Goal: Task Accomplishment & Management: Manage account settings

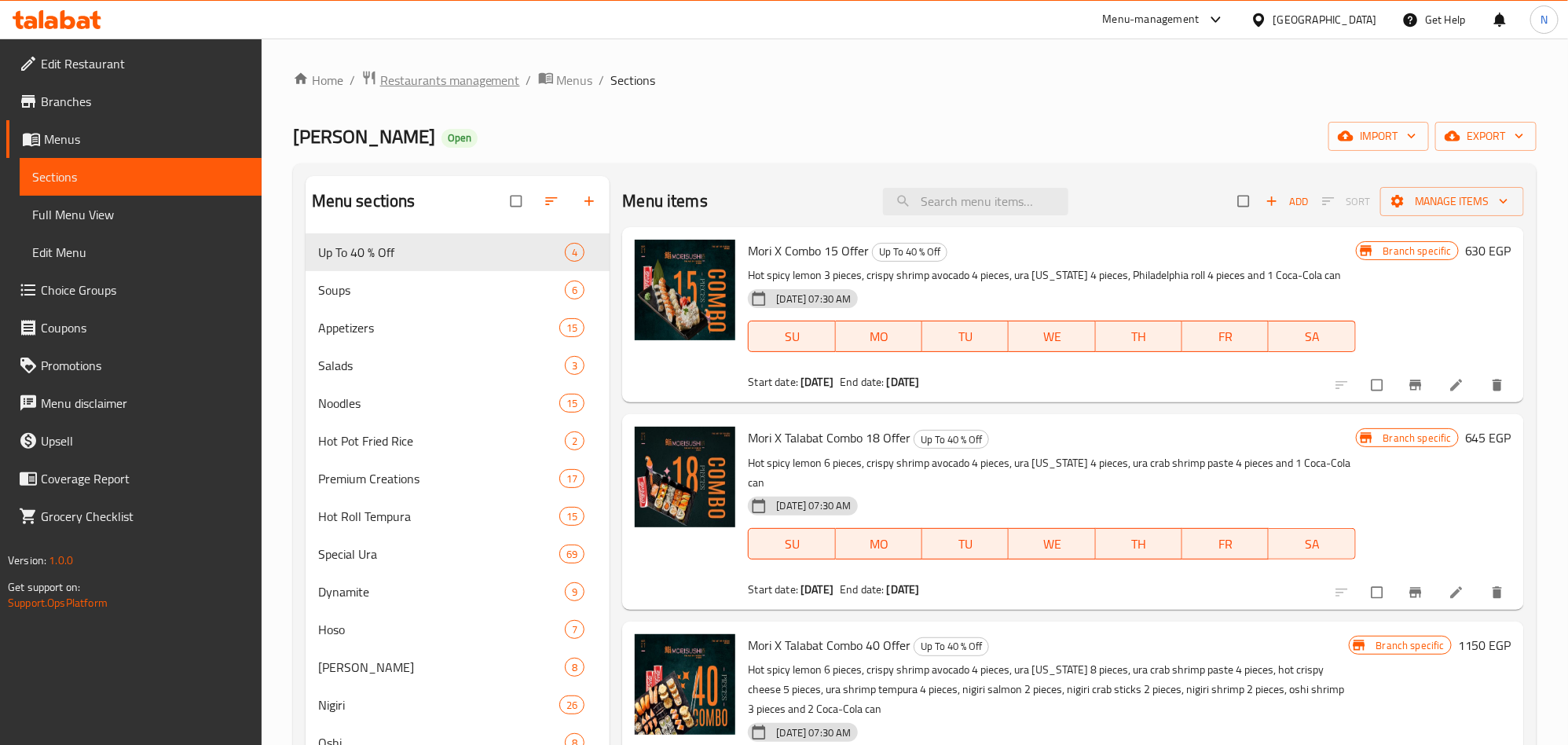
click at [427, 80] on span "Restaurants management" at bounding box center [449, 79] width 140 height 19
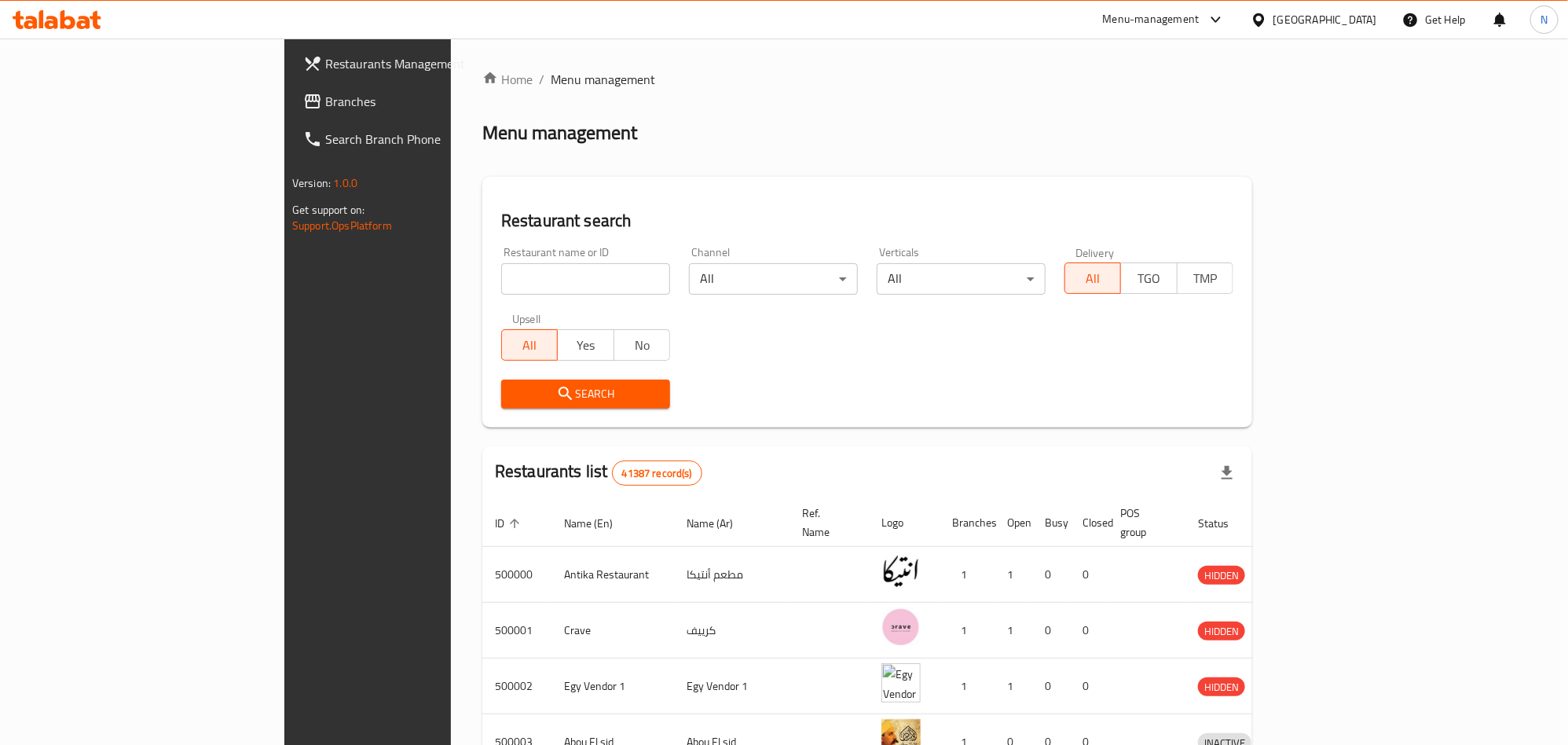
click at [1273, 28] on div at bounding box center [1262, 20] width 23 height 18
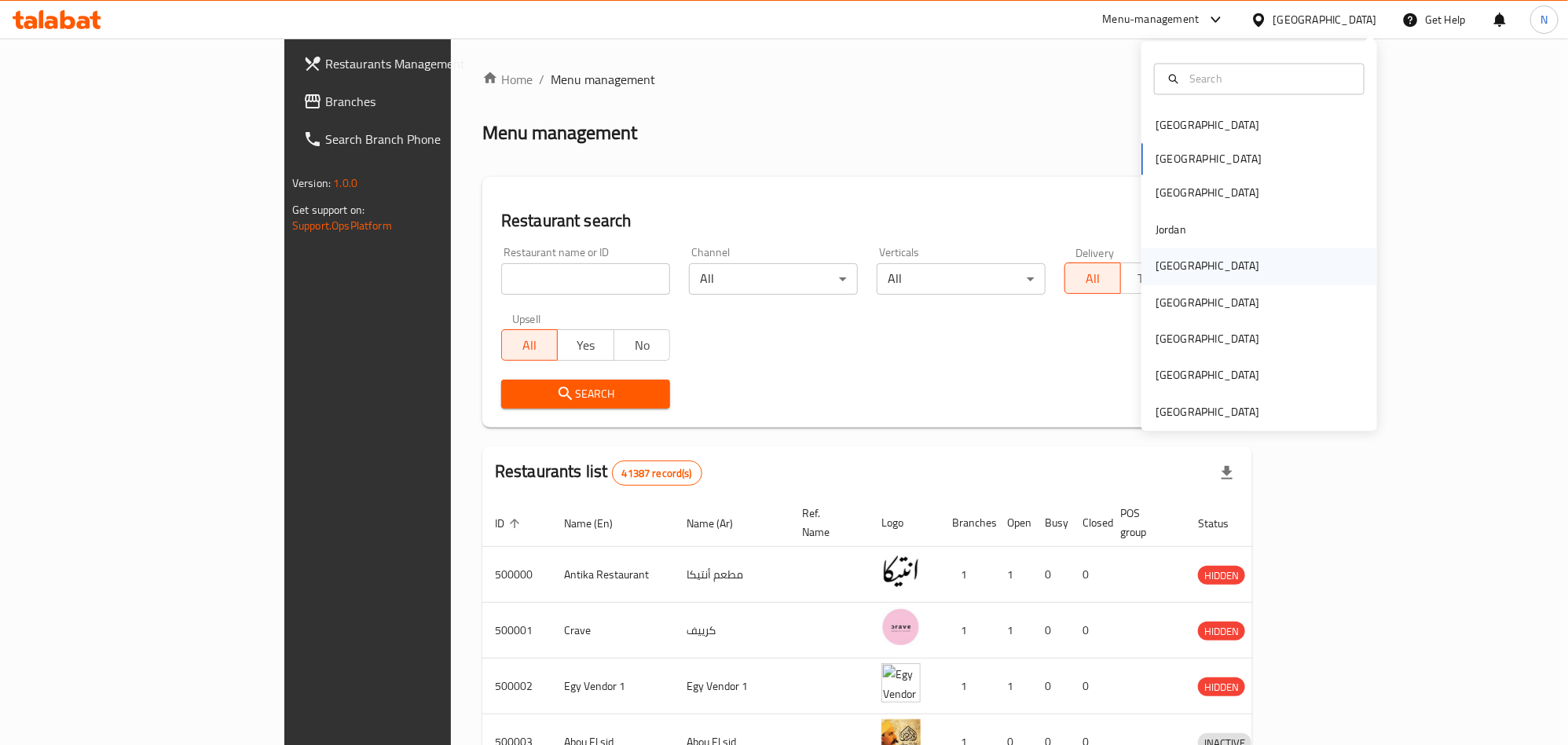
click at [1178, 279] on div "[GEOGRAPHIC_DATA]" at bounding box center [1208, 266] width 129 height 36
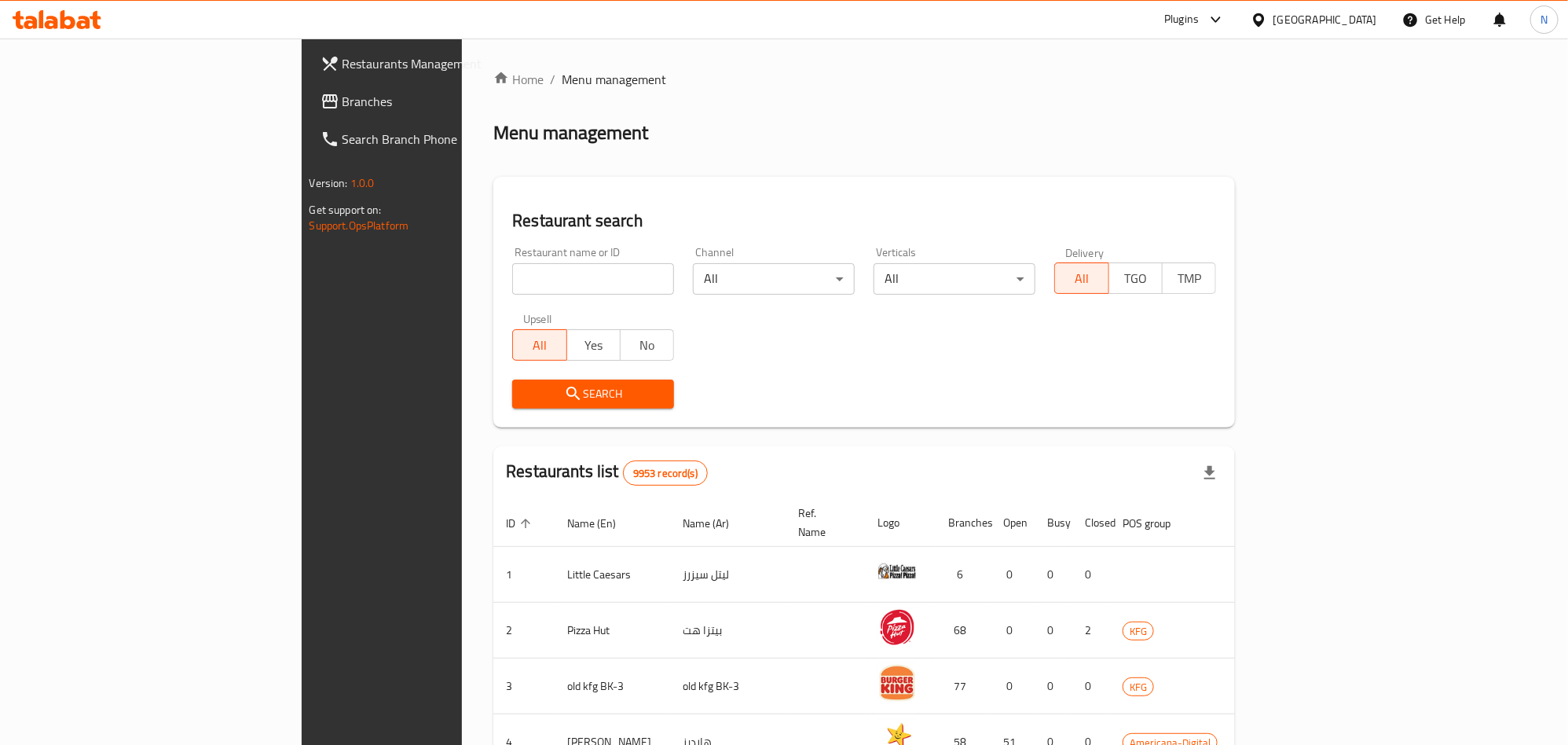
click at [343, 105] on span "Branches" at bounding box center [446, 101] width 208 height 19
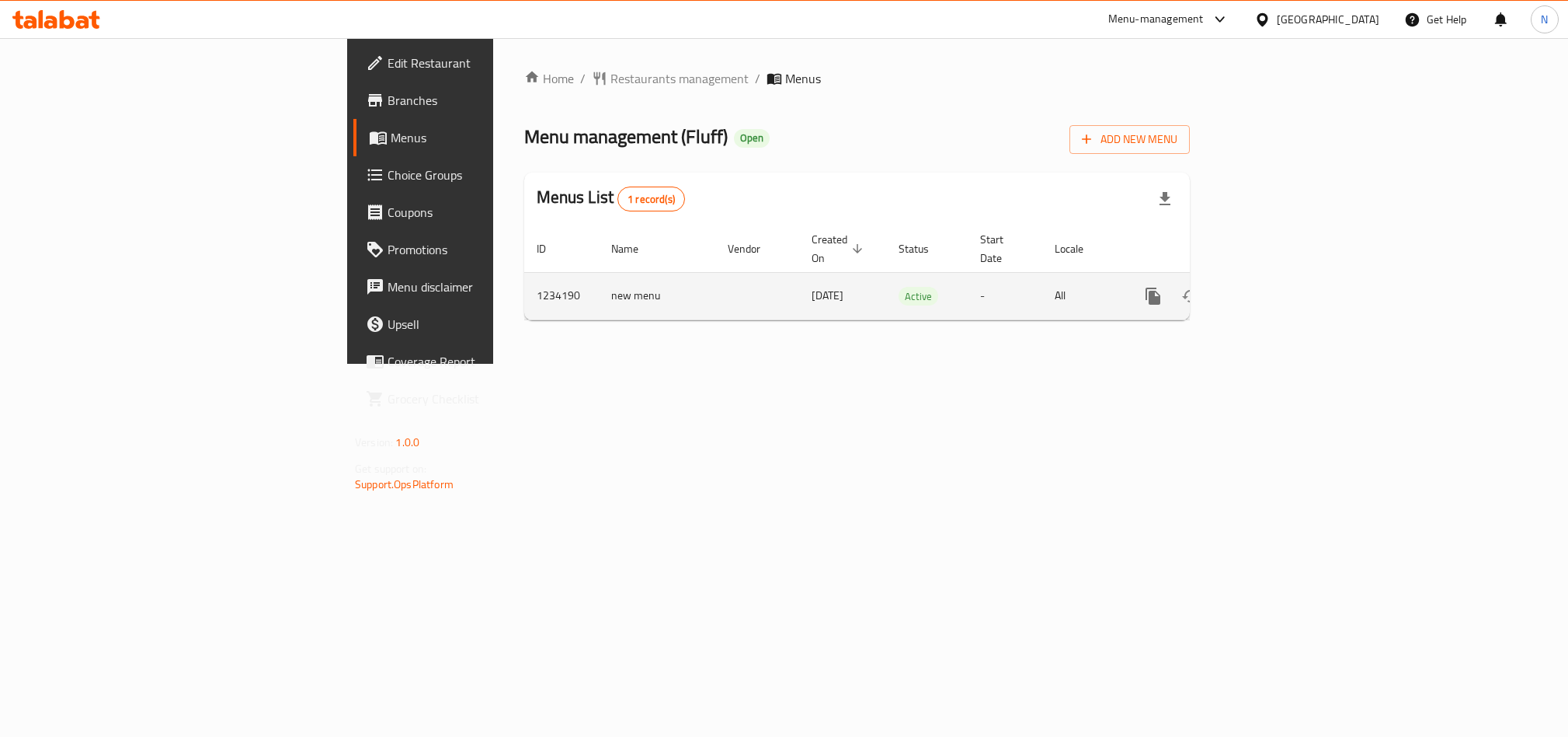
click at [1284, 282] on link "enhanced table" at bounding box center [1265, 295] width 38 height 38
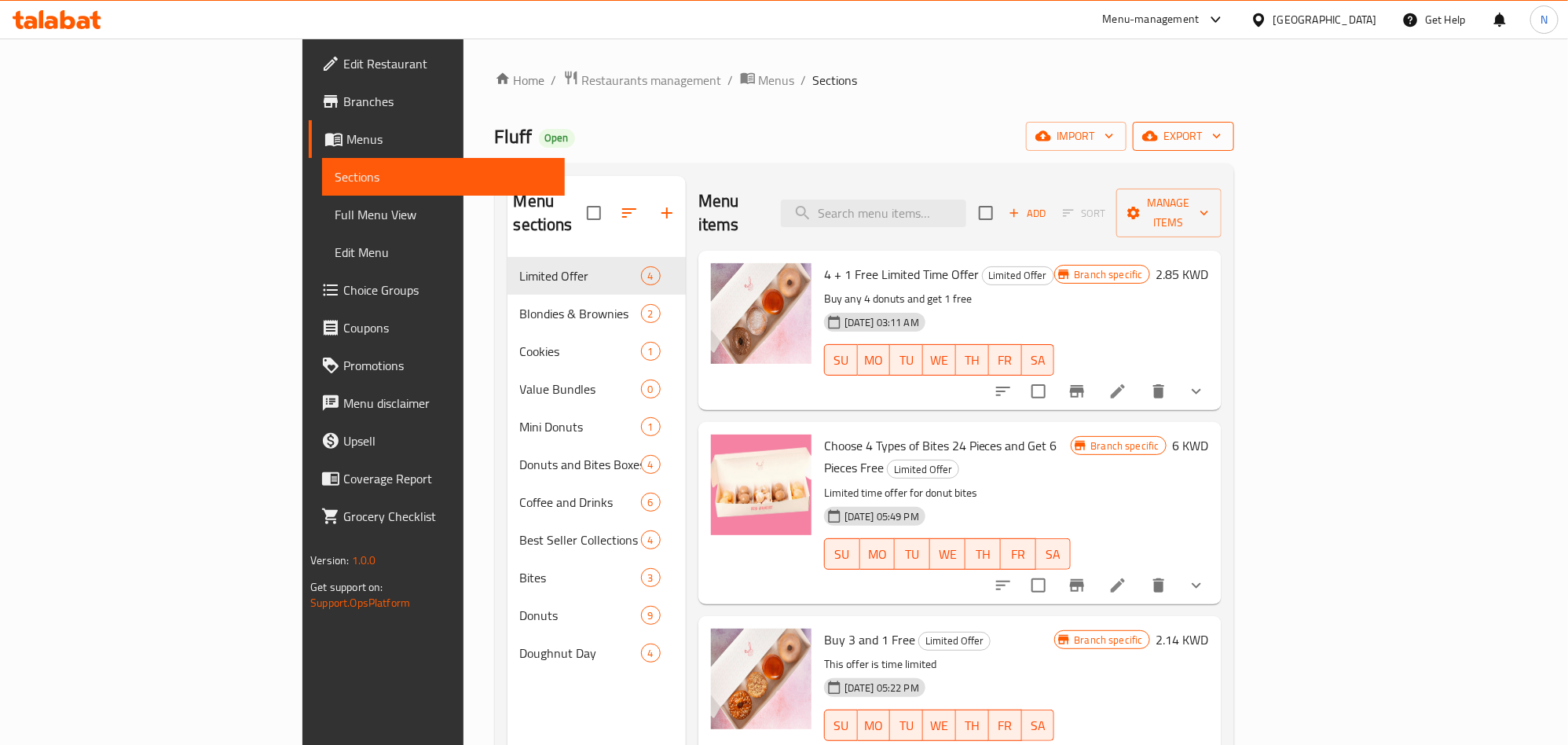
click at [1222, 146] on span "export" at bounding box center [1183, 136] width 76 height 20
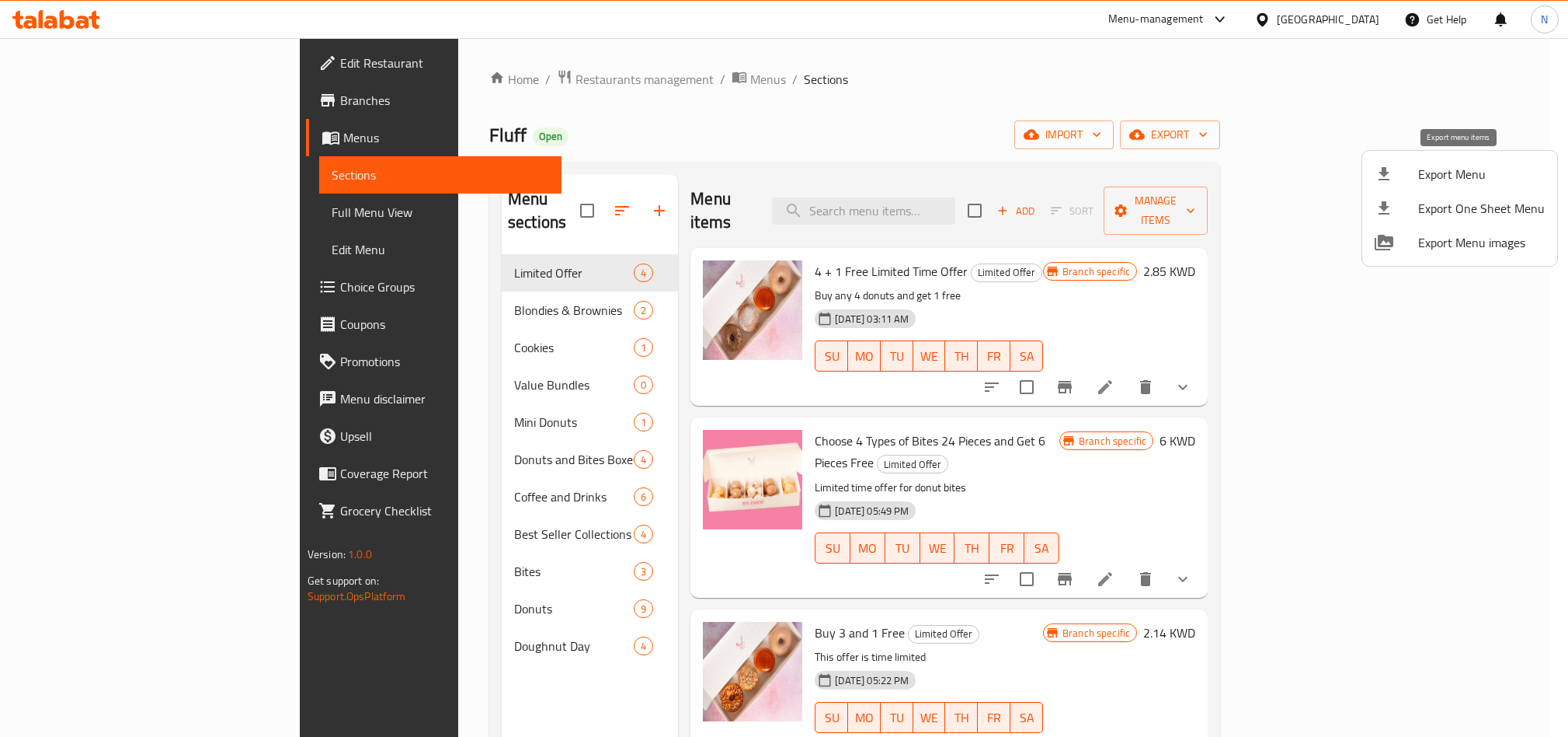
click at [1422, 178] on span "Export Menu" at bounding box center [1481, 173] width 127 height 18
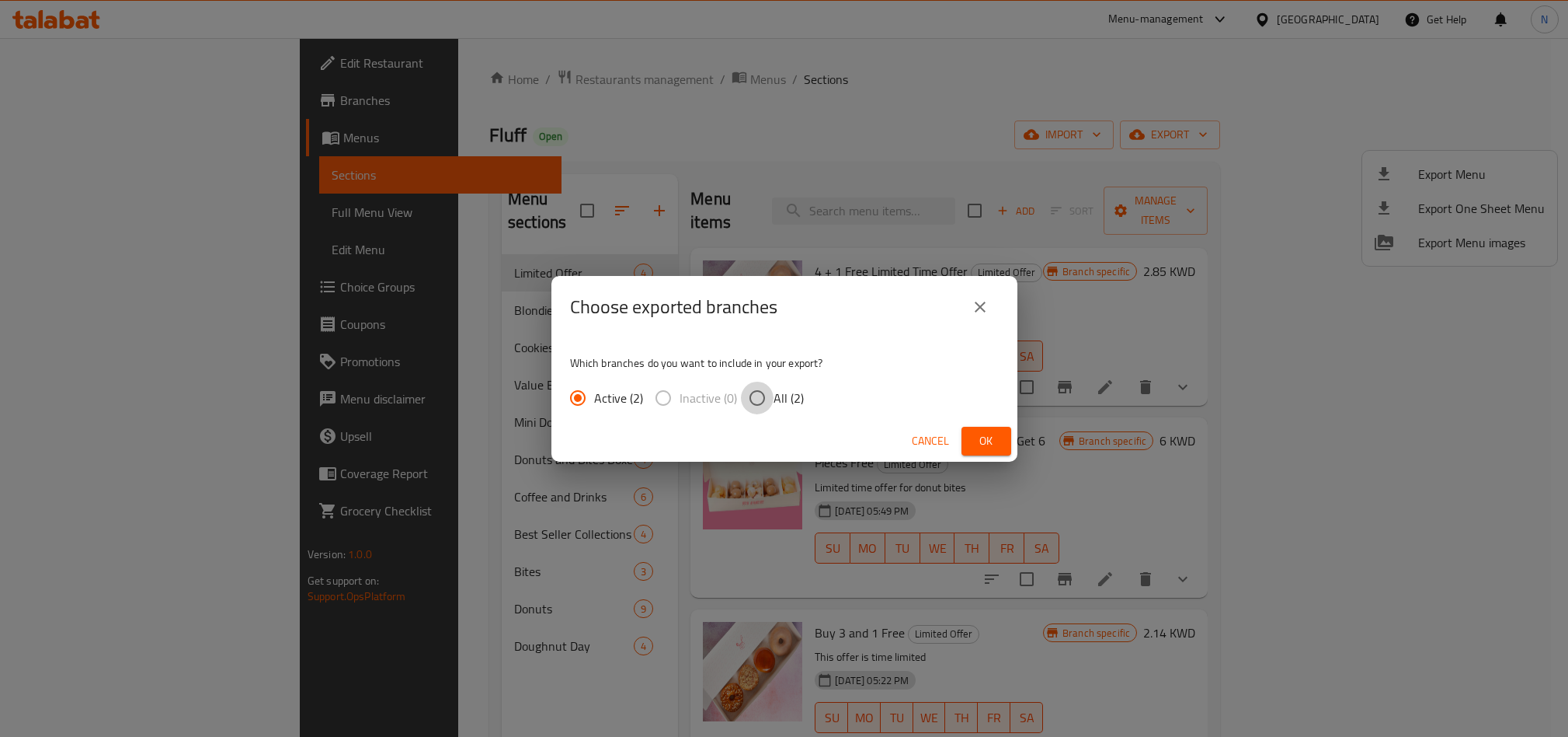
click at [753, 412] on input "All (2)" at bounding box center [758, 398] width 33 height 33
radio input "true"
drag, startPoint x: 1001, startPoint y: 443, endPoint x: 983, endPoint y: 445, distance: 18.1
click at [998, 444] on button "Ok" at bounding box center [986, 442] width 49 height 29
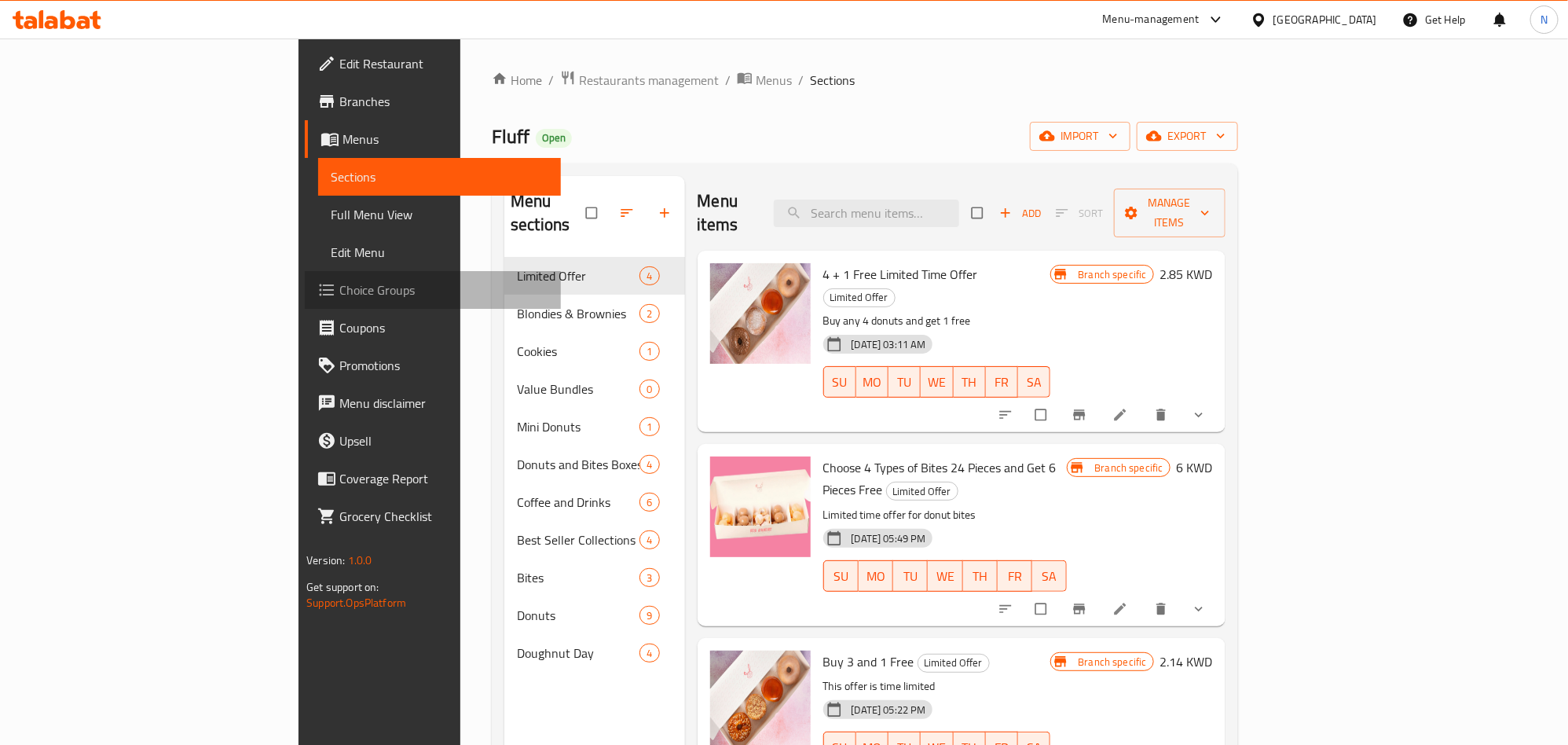
click at [304, 276] on link "Choice Groups" at bounding box center [432, 290] width 255 height 38
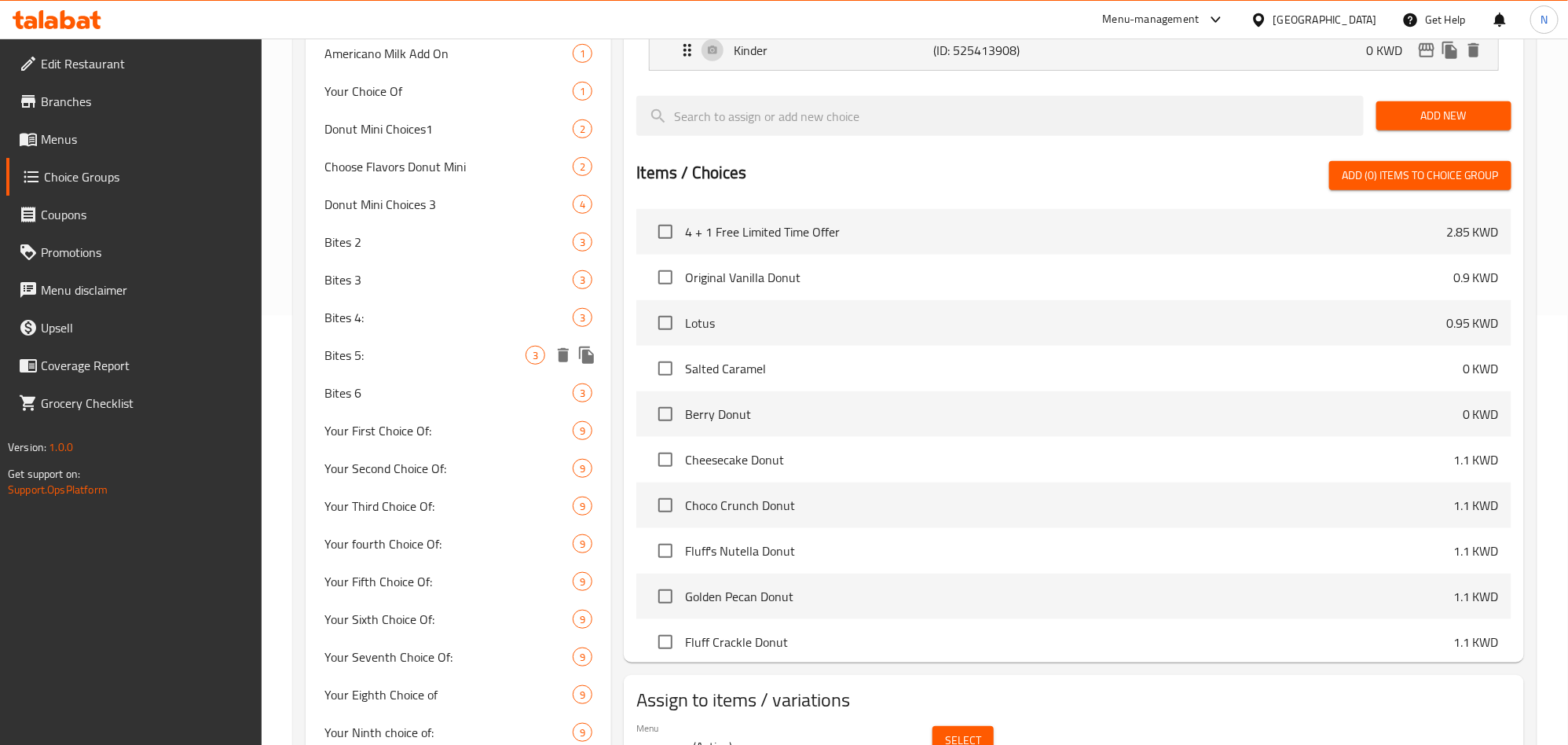
scroll to position [472, 0]
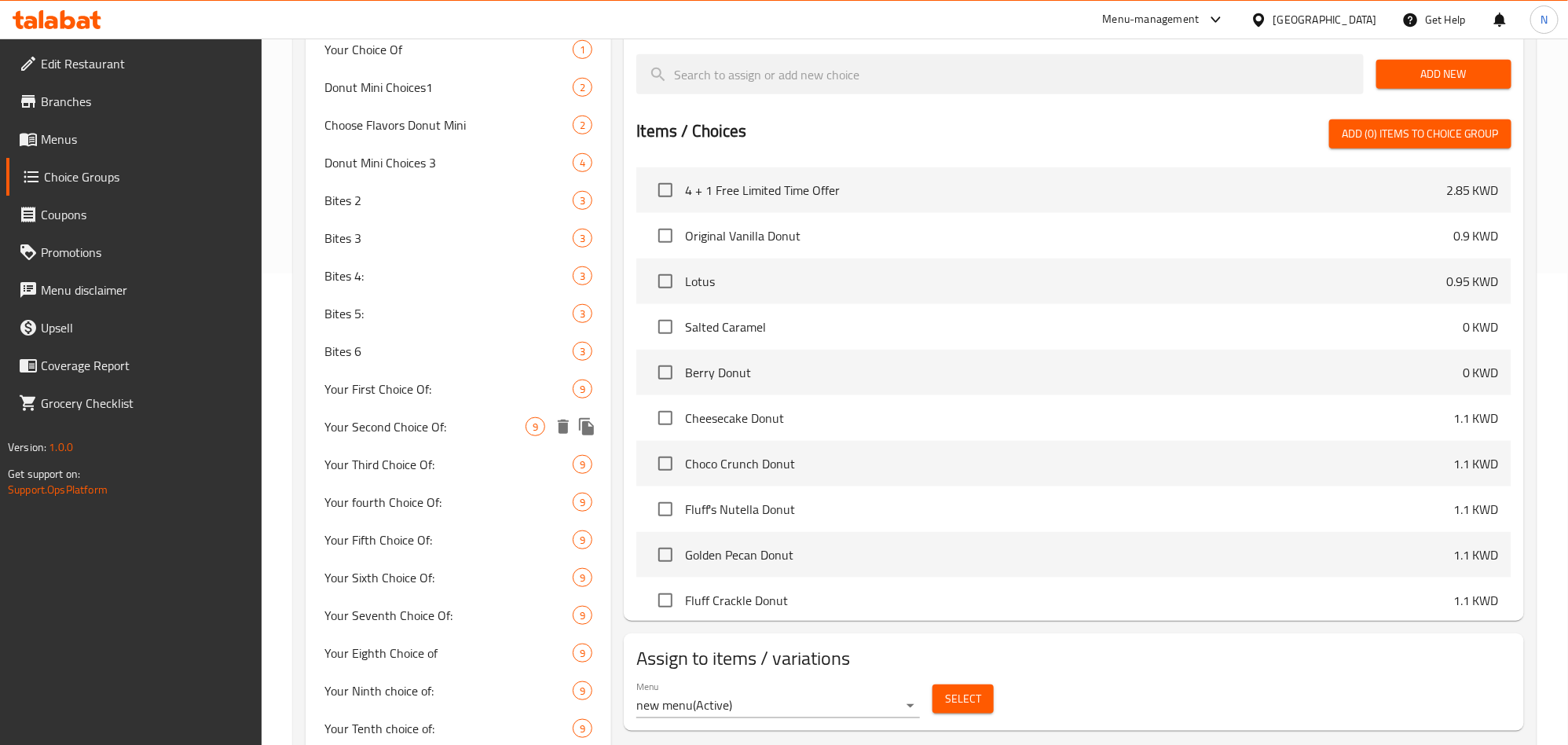
click at [441, 428] on span "Your Second Choice Of:" at bounding box center [425, 426] width 202 height 19
type input "Your Second Choice Of:"
type input "اختيارك الثاني من:"
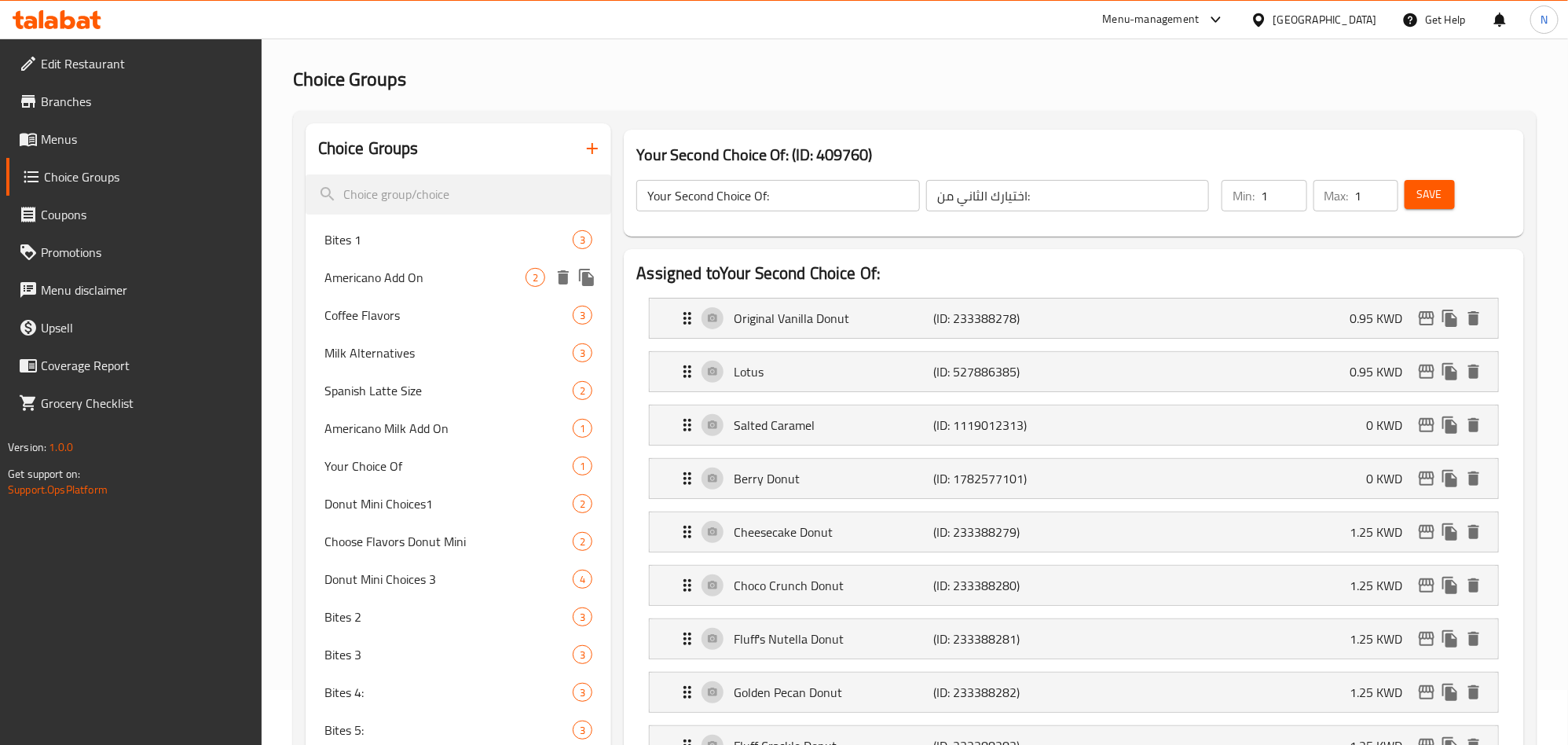
scroll to position [0, 0]
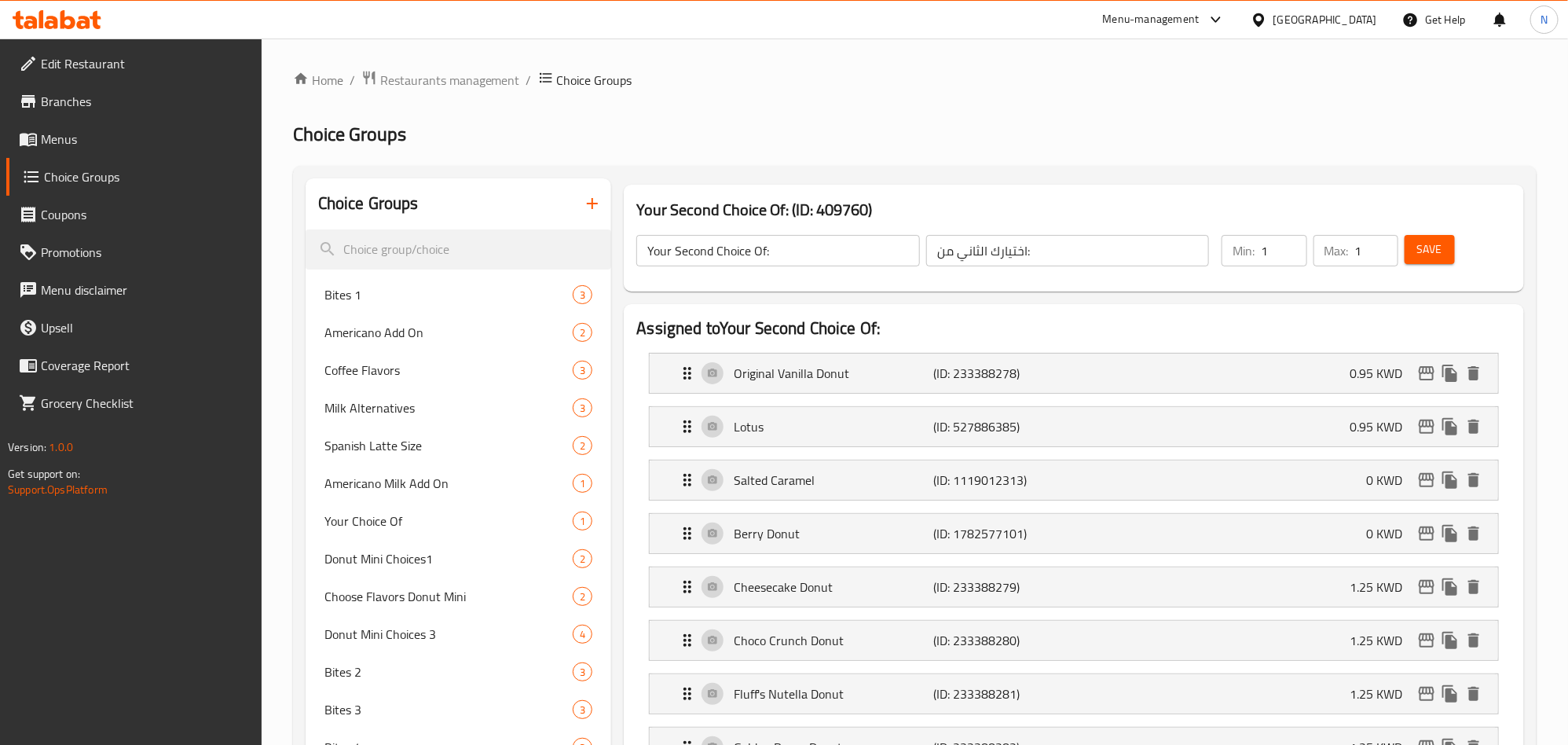
click at [179, 110] on span "Branches" at bounding box center [145, 101] width 208 height 19
